Goal: Task Accomplishment & Management: Manage account settings

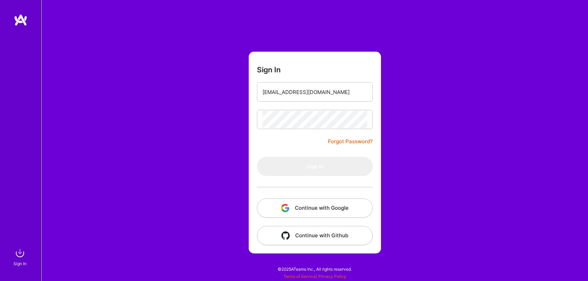
click at [283, 105] on form "Sign In [EMAIL_ADDRESS][DOMAIN_NAME] Forgot Password? Sign In Continue with Goo…" at bounding box center [315, 153] width 132 height 202
click at [282, 98] on input "[EMAIL_ADDRESS][DOMAIN_NAME]" at bounding box center [314, 92] width 105 height 18
click at [474, 110] on div "Sign In [EMAIL_ADDRESS][DOMAIN_NAME] Forgot Password? Sign In Continue with Goo…" at bounding box center [314, 140] width 546 height 281
drag, startPoint x: 316, startPoint y: 106, endPoint x: 318, endPoint y: 103, distance: 3.7
click at [317, 104] on form "Sign In [EMAIL_ADDRESS][DOMAIN_NAME] Forgot Password? Sign In Continue with Goo…" at bounding box center [315, 153] width 132 height 202
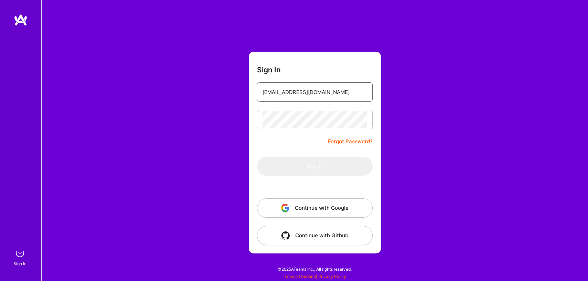
drag, startPoint x: 326, startPoint y: 95, endPoint x: 330, endPoint y: 101, distance: 7.7
click at [326, 95] on input "[EMAIL_ADDRESS][DOMAIN_NAME]" at bounding box center [314, 92] width 105 height 18
click at [319, 96] on input "[EMAIL_ADDRESS][DOMAIN_NAME]" at bounding box center [314, 92] width 105 height 18
type input "[EMAIL_ADDRESS][DOMAIN_NAME]"
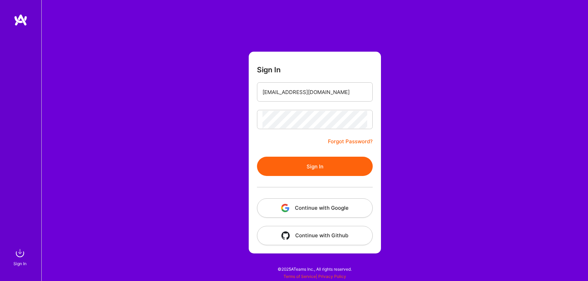
click at [334, 168] on button "Sign In" at bounding box center [315, 166] width 116 height 19
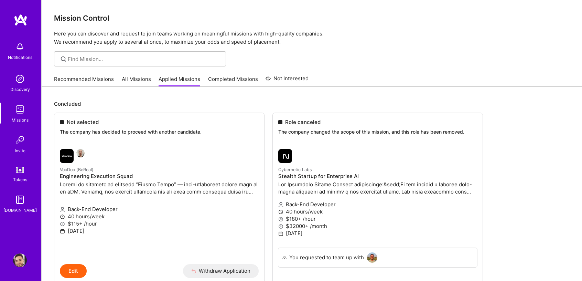
click at [94, 83] on link "Recommended Missions" at bounding box center [84, 80] width 60 height 11
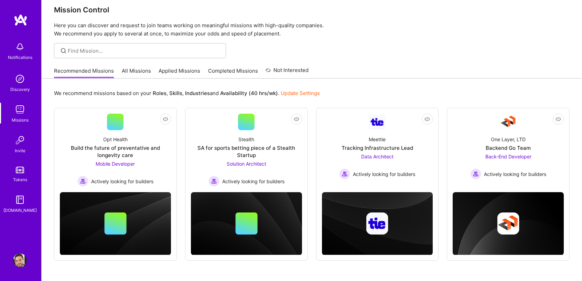
scroll to position [31, 0]
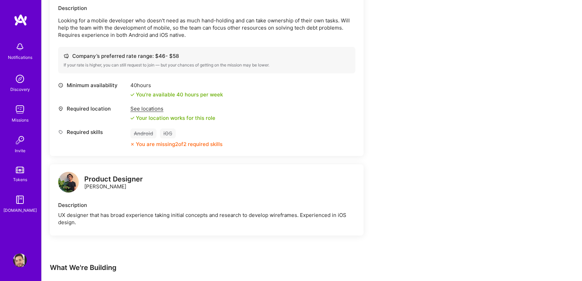
scroll to position [207, 0]
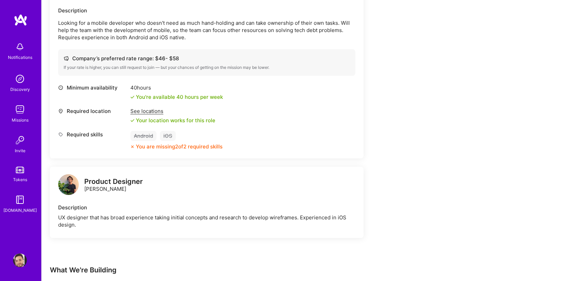
click at [72, 180] on img at bounding box center [68, 184] width 21 height 21
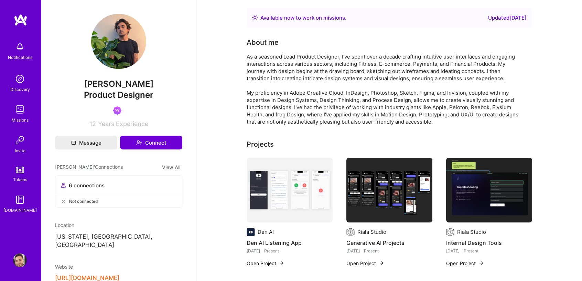
click at [131, 49] on img at bounding box center [118, 41] width 55 height 55
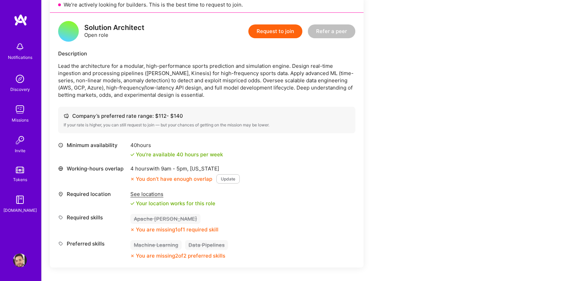
scroll to position [165, 0]
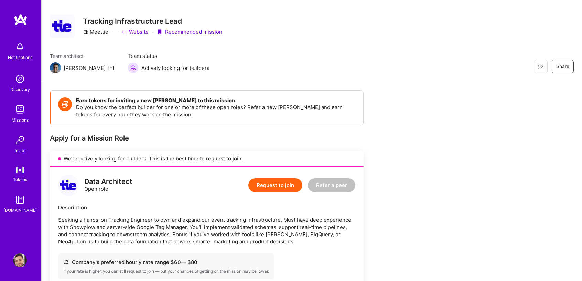
scroll to position [11, 0]
